Goal: Transaction & Acquisition: Purchase product/service

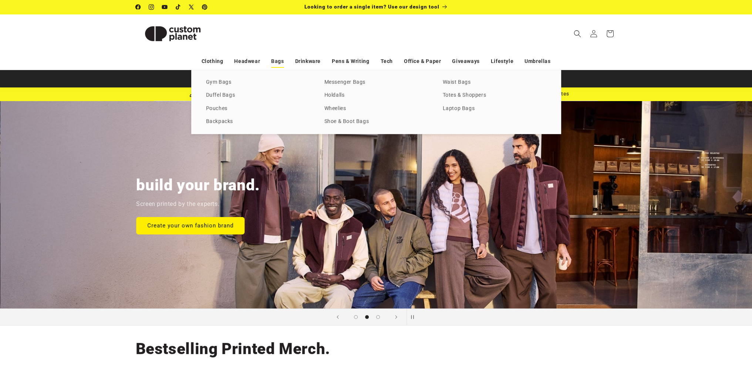
scroll to position [0, 752]
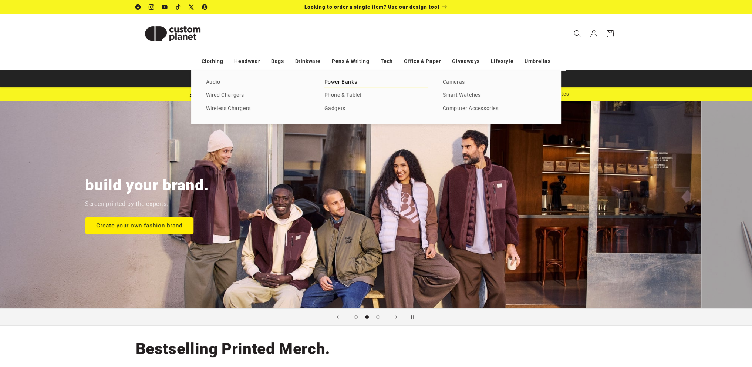
click at [341, 81] on link "Power Banks" at bounding box center [377, 82] width 104 height 10
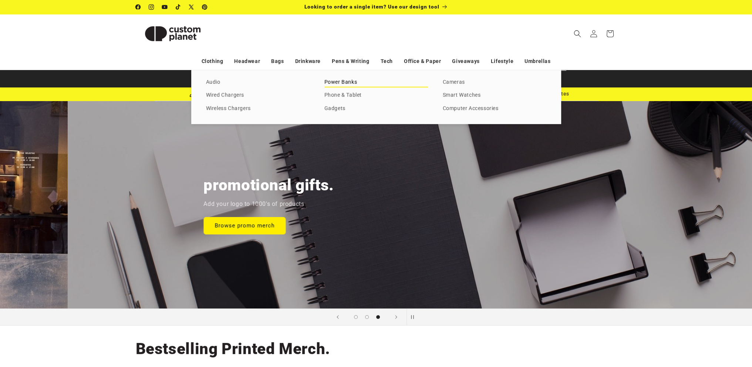
scroll to position [0, 1479]
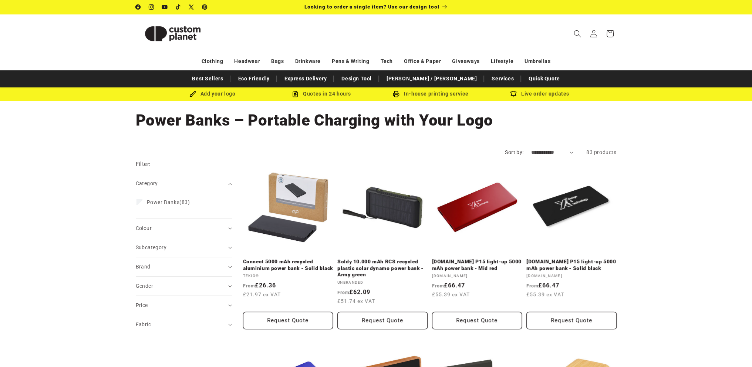
drag, startPoint x: 754, startPoint y: 231, endPoint x: 753, endPoint y: 38, distance: 192.5
click at [752, 38] on html "Skip to content Facebook Instagram YouTube TikTok X (Twitter) Pinterest Looking…" at bounding box center [376, 183] width 752 height 367
click at [166, 7] on icon at bounding box center [164, 7] width 6 height 4
